Goal: Task Accomplishment & Management: Complete application form

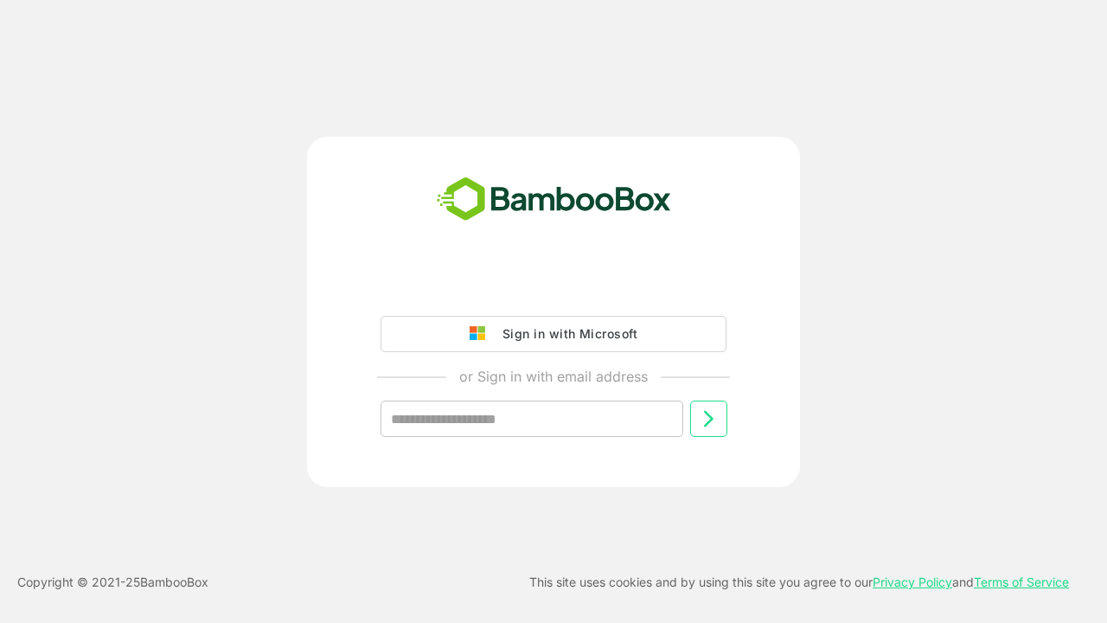
type input "**********"
click at [709, 419] on icon at bounding box center [708, 418] width 21 height 21
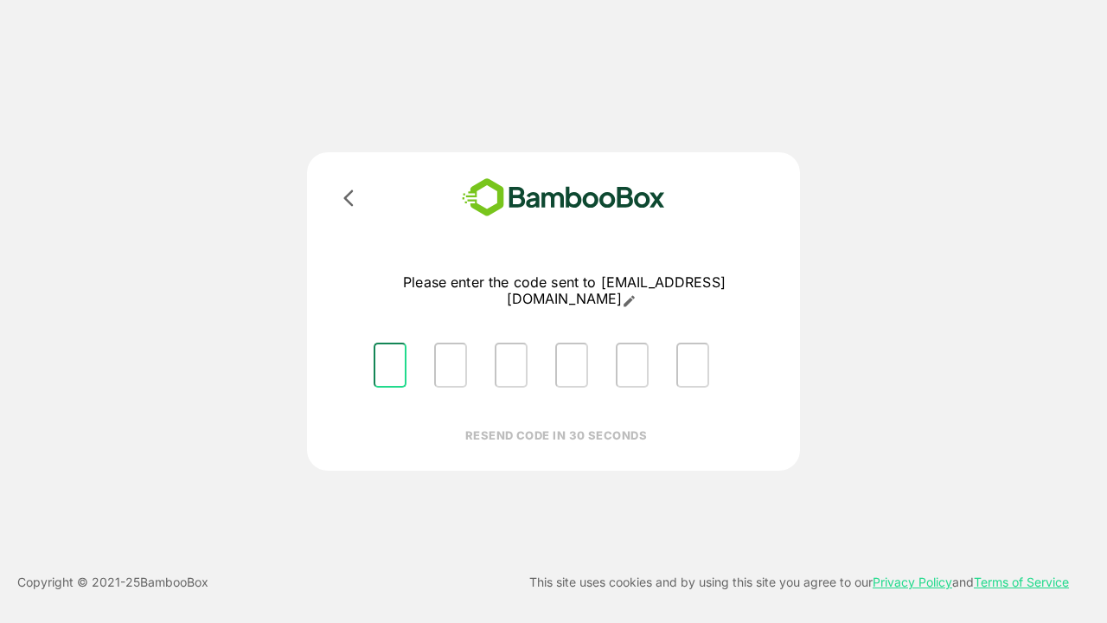
type input "*"
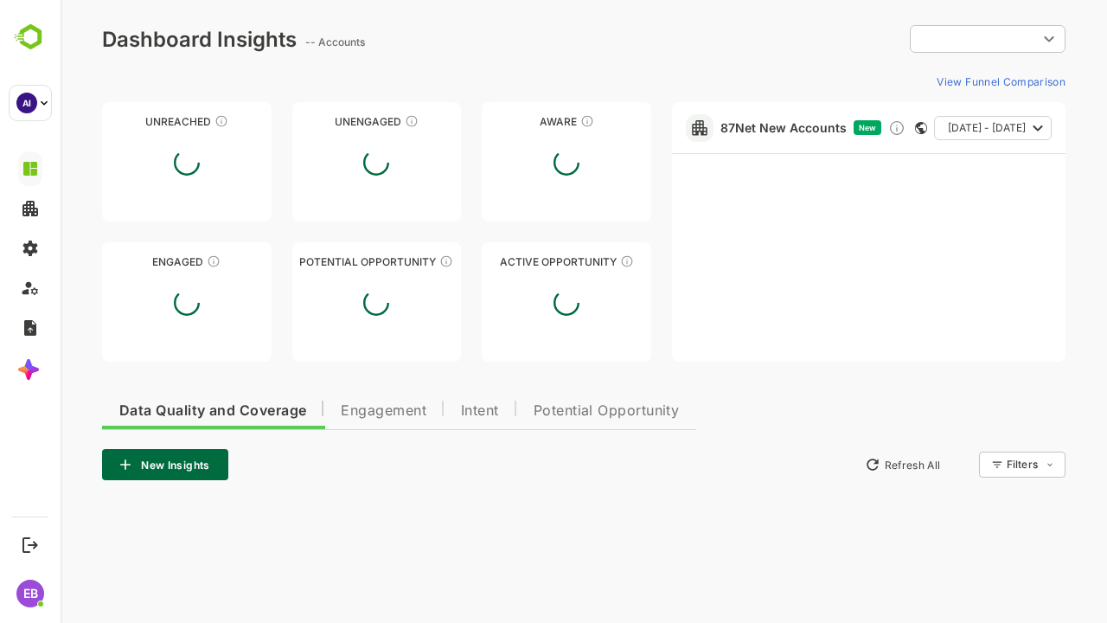
type input "**********"
